Goal: Task Accomplishment & Management: Manage account settings

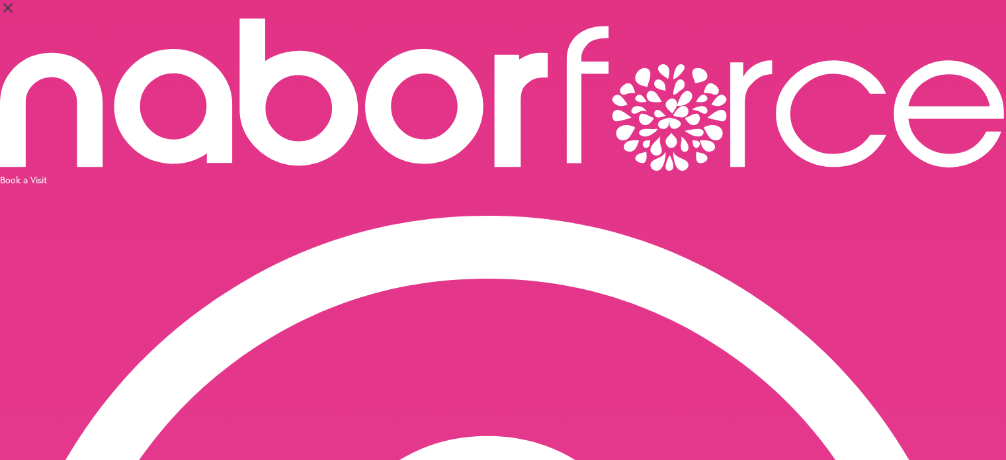
select select "*******"
select select "***"
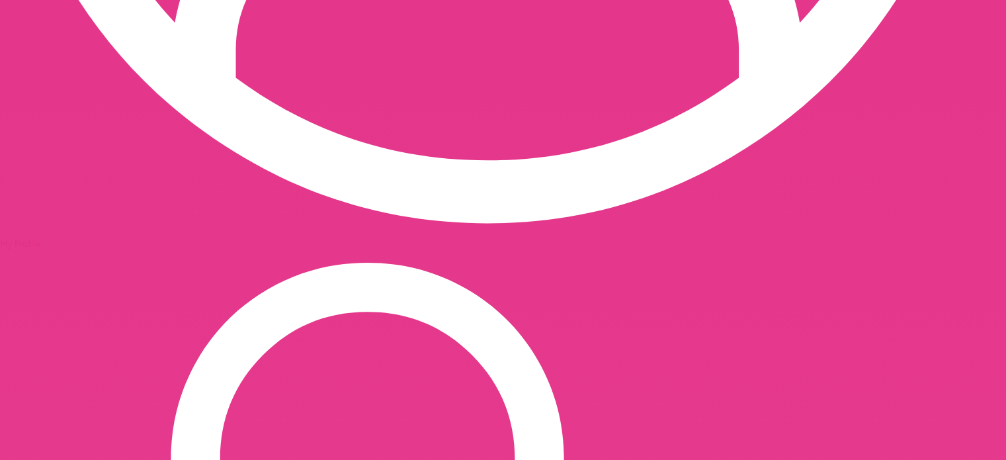
scroll to position [907, 0]
